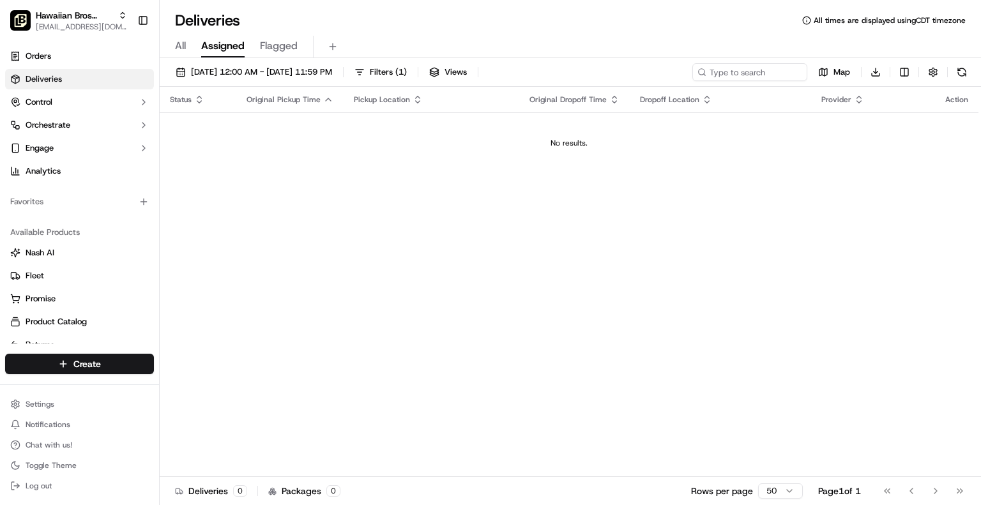
click at [174, 42] on div "All Assigned Flagged" at bounding box center [571, 47] width 822 height 22
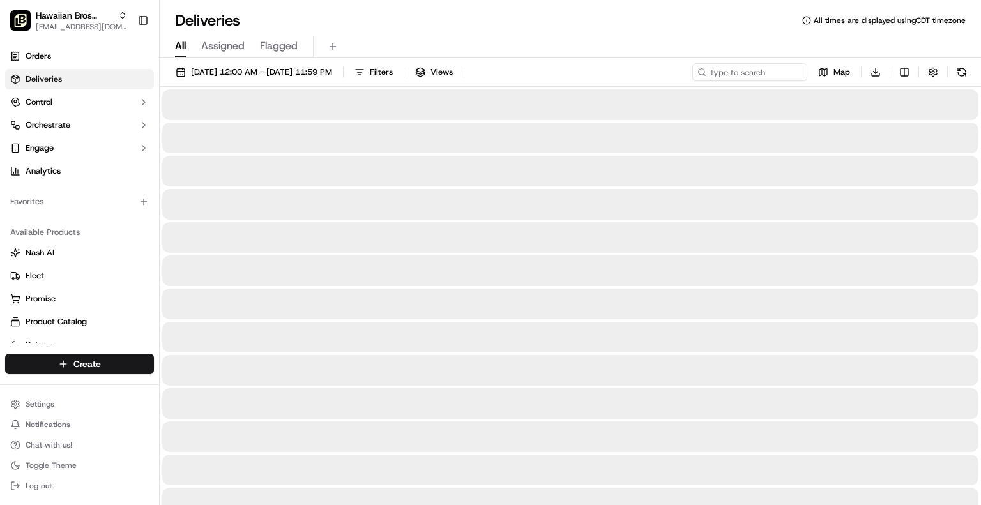
click at [184, 43] on span "All" at bounding box center [180, 45] width 11 height 15
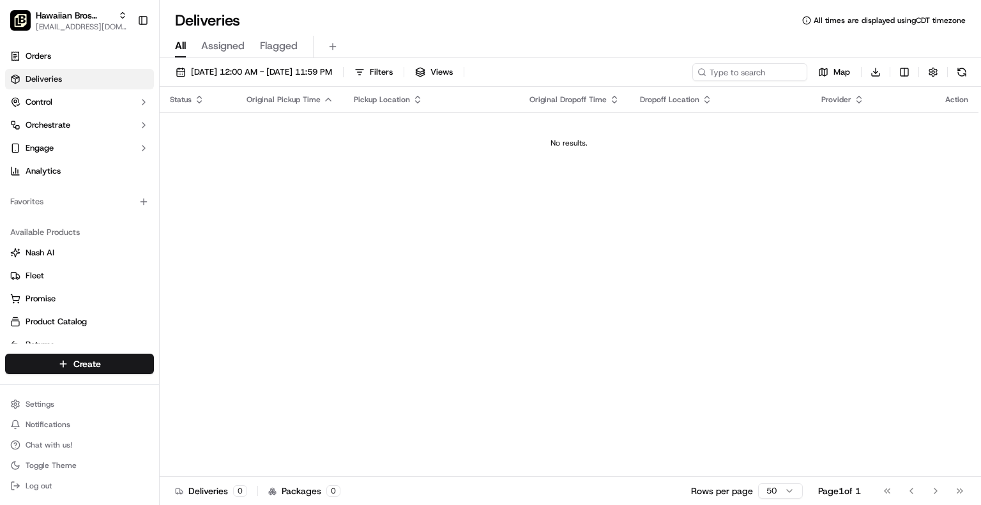
click at [225, 44] on span "Assigned" at bounding box center [222, 45] width 43 height 15
click at [284, 45] on span "Flagged" at bounding box center [279, 45] width 38 height 15
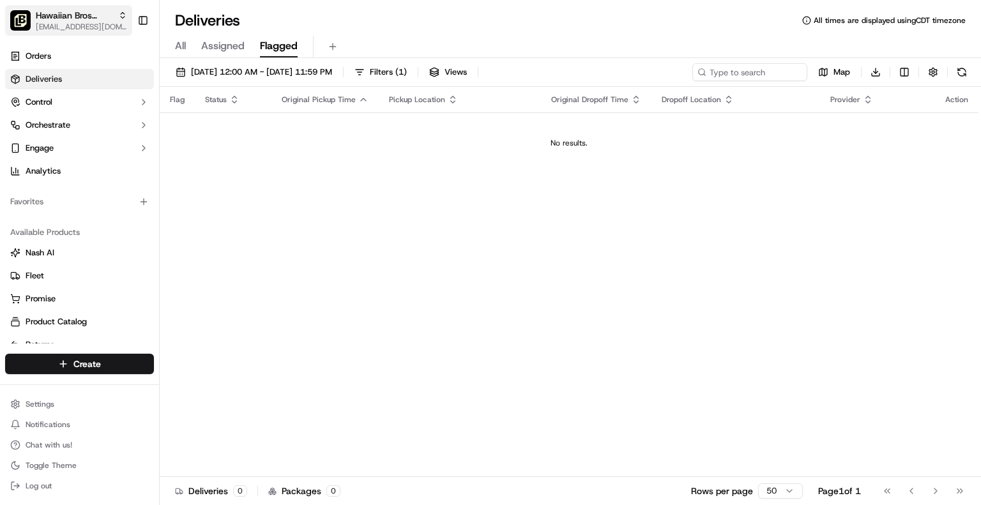
click at [100, 33] on button "Hawaiian Bros (Waco TX_6th) [EMAIL_ADDRESS][DOMAIN_NAME]" at bounding box center [68, 20] width 127 height 31
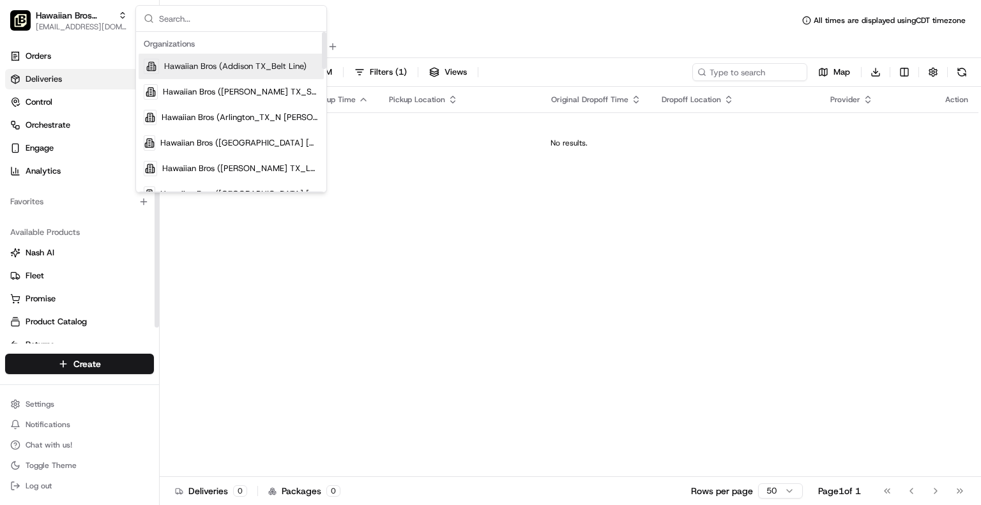
click at [196, 73] on div "Hawaiian Bros (Addison TX_Belt Line)" at bounding box center [231, 67] width 185 height 26
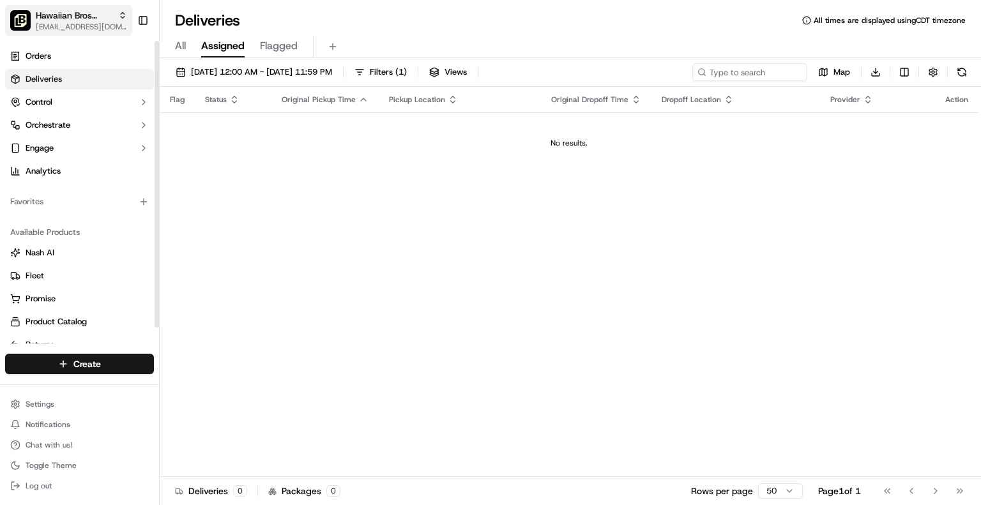
click at [116, 27] on span "[EMAIL_ADDRESS][DOMAIN_NAME]" at bounding box center [81, 27] width 91 height 10
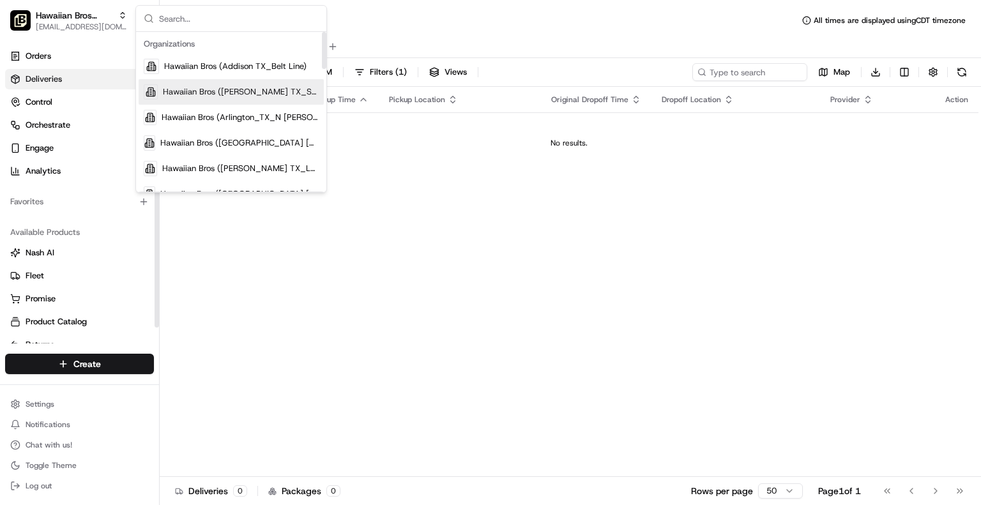
click at [191, 91] on span "Hawaiian Bros ([PERSON_NAME] TX_Stacy)" at bounding box center [241, 92] width 156 height 12
